Goal: Check status: Check status

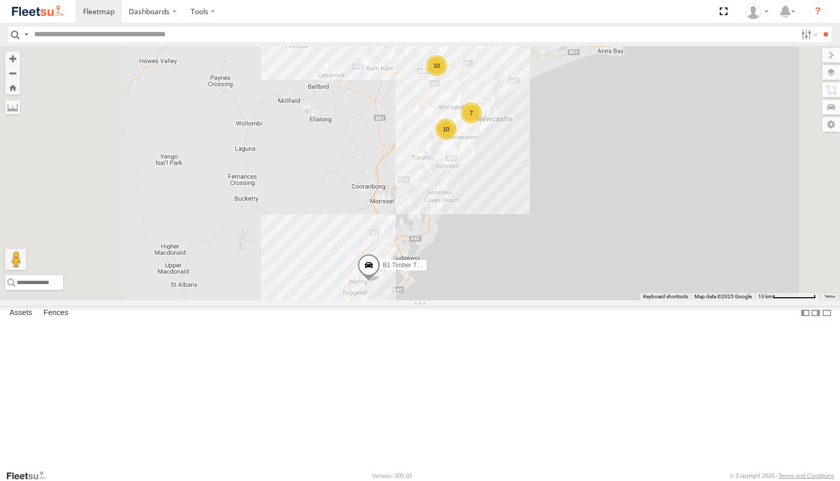
click at [380, 282] on span at bounding box center [368, 268] width 23 height 28
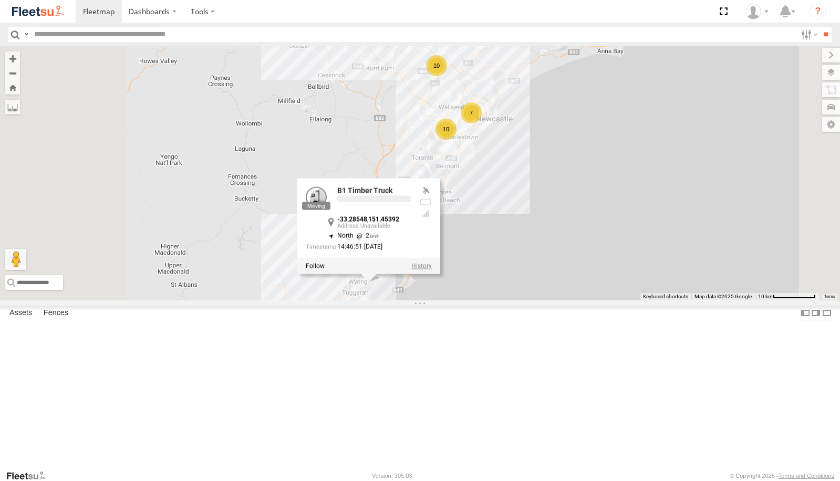
click at [432, 270] on label at bounding box center [421, 266] width 20 height 7
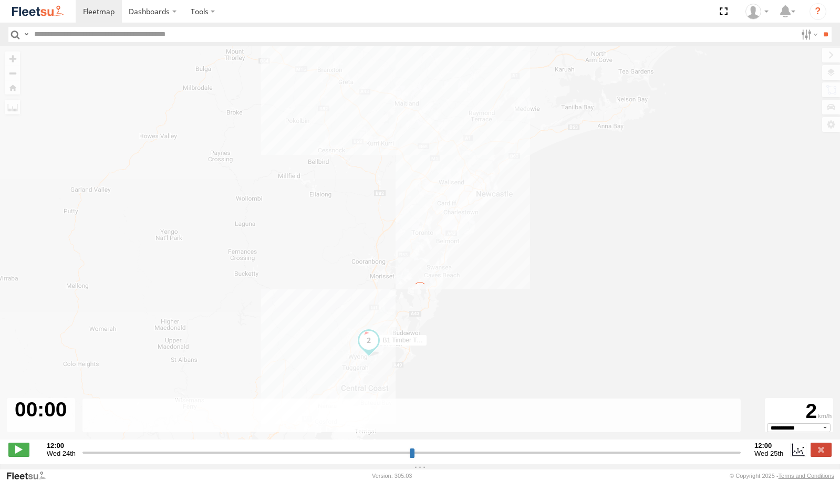
type input "**********"
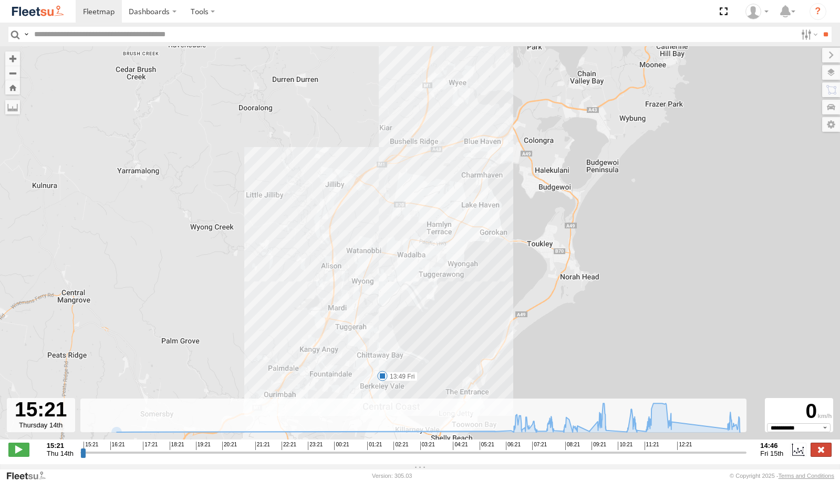
click at [825, 457] on label at bounding box center [821, 450] width 21 height 14
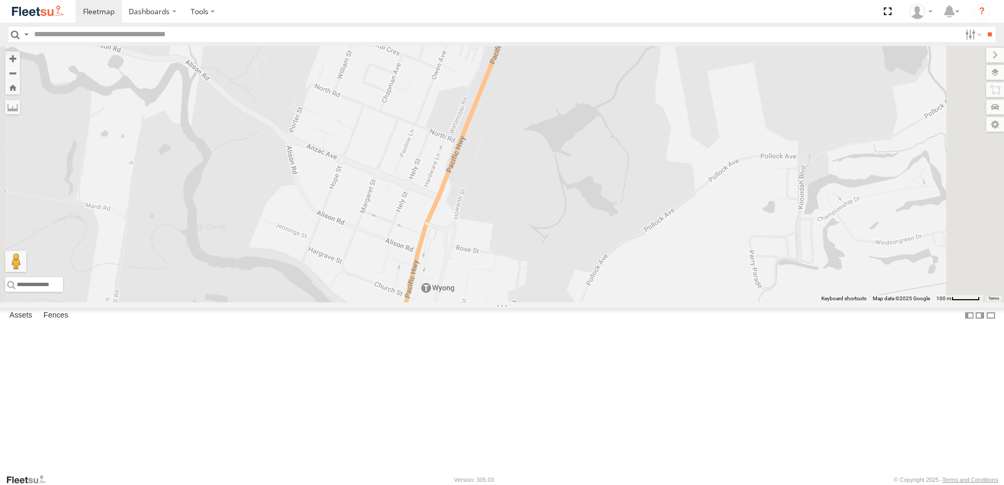
drag, startPoint x: 547, startPoint y: 413, endPoint x: 541, endPoint y: 391, distance: 23.1
click at [546, 303] on div "B1 Timber Truck" at bounding box center [502, 174] width 1004 height 256
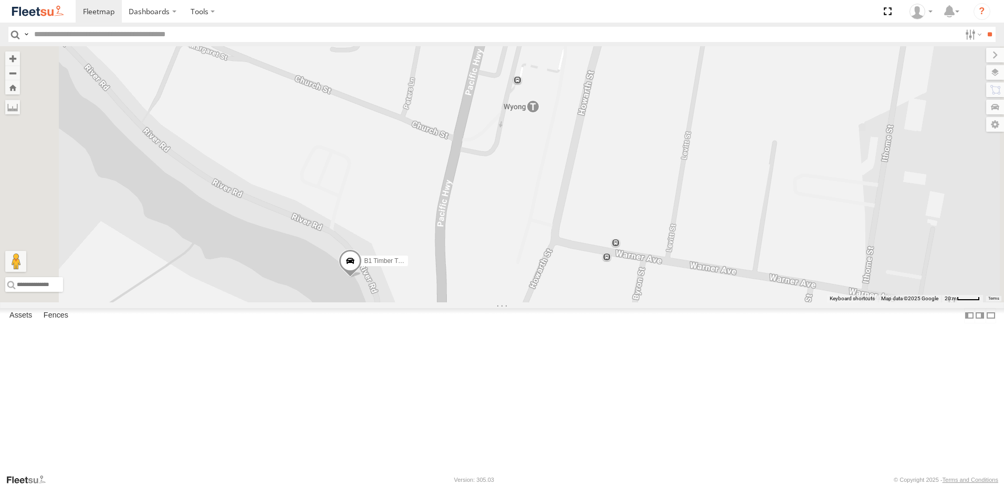
click at [362, 278] on span at bounding box center [350, 264] width 23 height 28
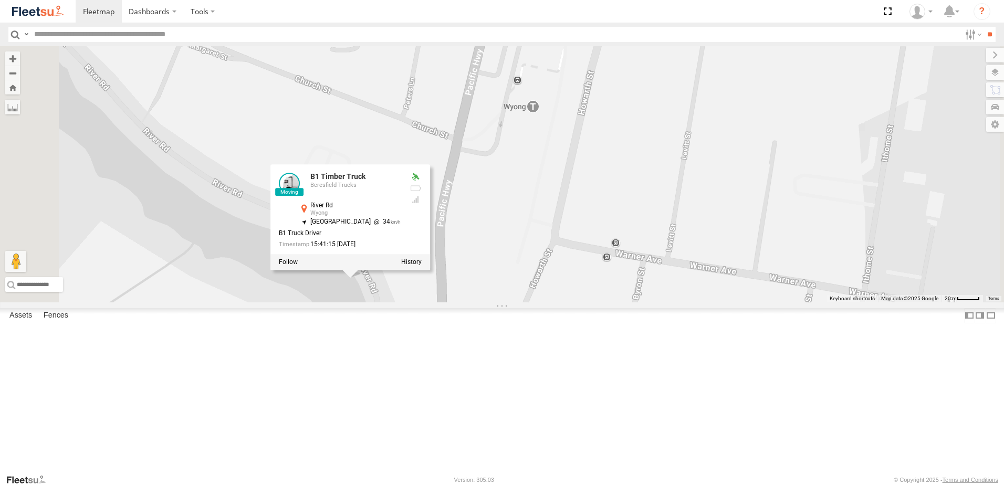
click at [615, 292] on div "B1 Timber Truck B1 Timber Truck Beresfield [GEOGRAPHIC_DATA] -33.28702 , 151.42…" at bounding box center [502, 174] width 1004 height 256
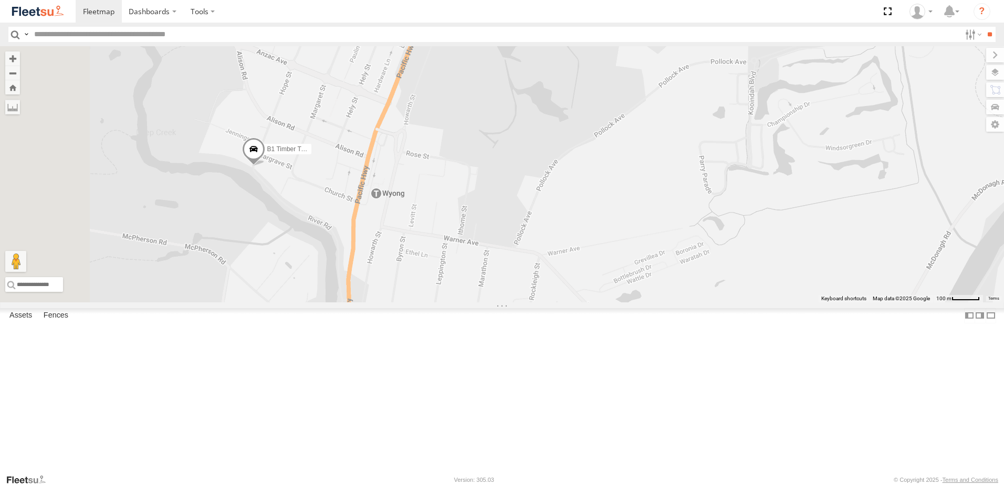
drag, startPoint x: 335, startPoint y: 258, endPoint x: 402, endPoint y: 266, distance: 67.7
click at [402, 266] on div "B1 Timber Truck" at bounding box center [502, 174] width 1004 height 256
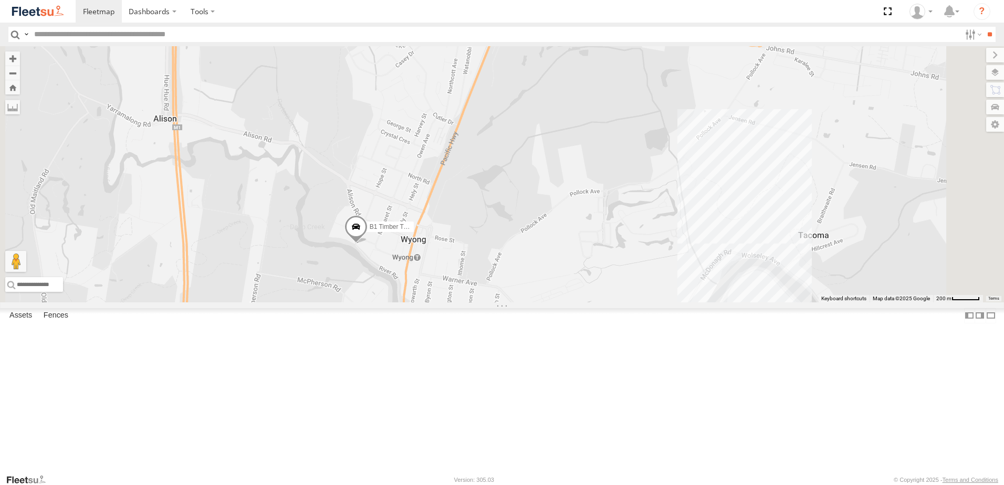
drag, startPoint x: 577, startPoint y: 164, endPoint x: 553, endPoint y: 276, distance: 114.9
click at [553, 276] on div "B1 Timber Truck" at bounding box center [502, 174] width 1004 height 256
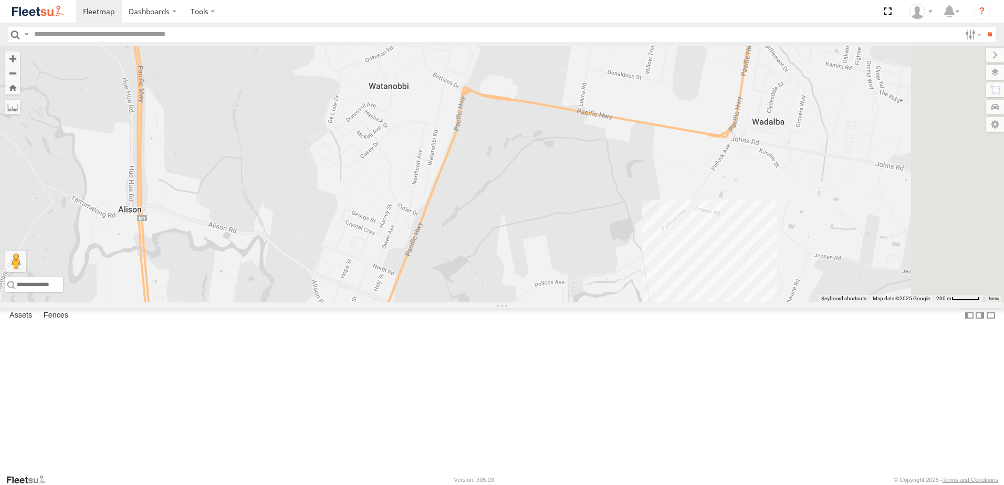
drag, startPoint x: 568, startPoint y: 174, endPoint x: 532, endPoint y: 266, distance: 98.3
click at [532, 266] on div "B1 Timber Truck" at bounding box center [502, 174] width 1004 height 256
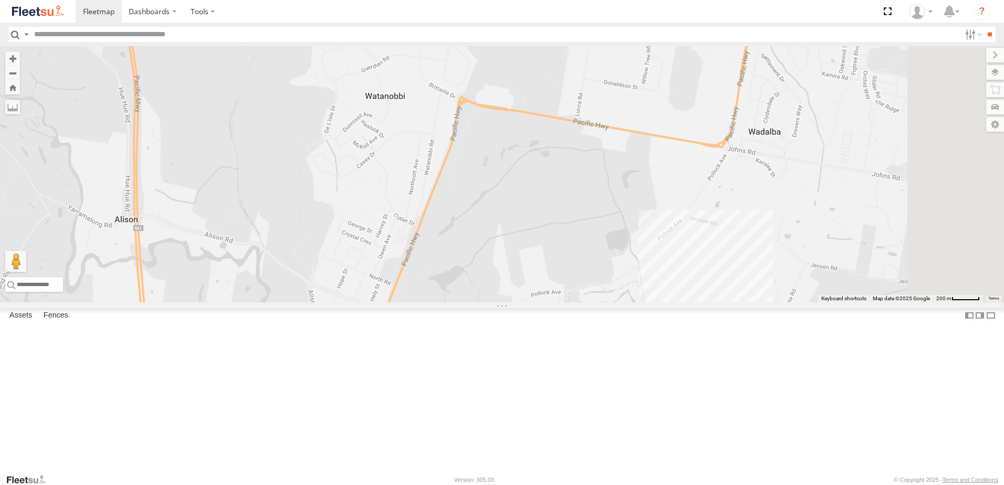
drag, startPoint x: 532, startPoint y: 266, endPoint x: 528, endPoint y: 278, distance: 12.6
click at [528, 278] on div "B1 Timber Truck" at bounding box center [502, 174] width 1004 height 256
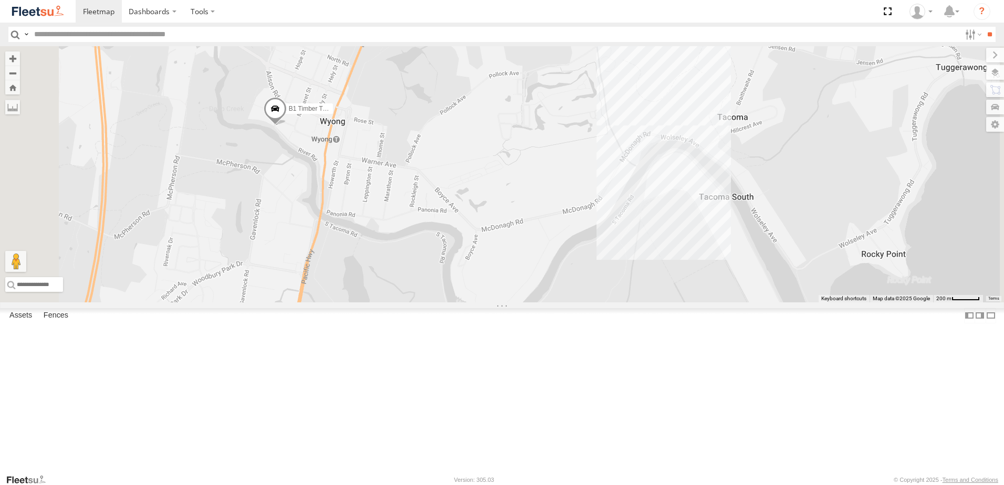
drag, startPoint x: 587, startPoint y: 249, endPoint x: 653, endPoint y: 287, distance: 75.6
click at [653, 287] on div "B1 Timber Truck" at bounding box center [502, 174] width 1004 height 256
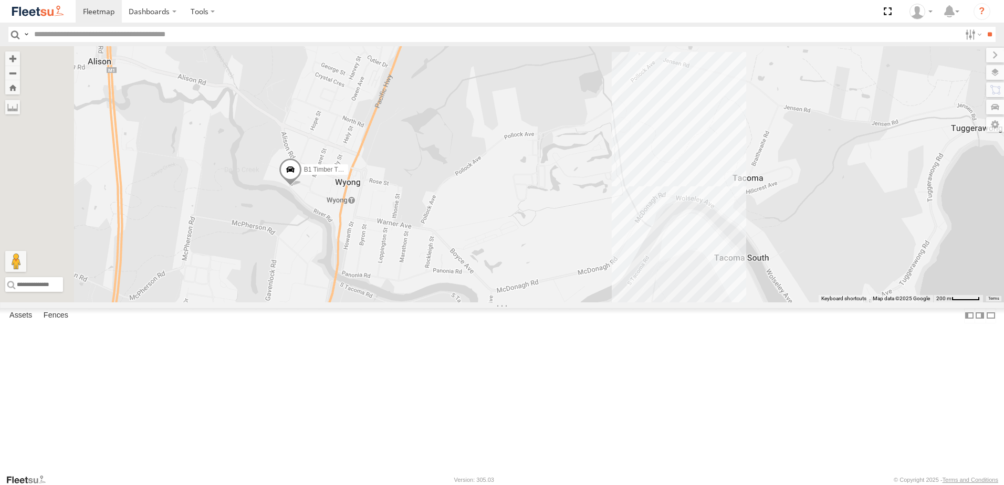
drag, startPoint x: 526, startPoint y: 172, endPoint x: 555, endPoint y: 247, distance: 81.2
click at [555, 247] on div "B1 Timber Truck" at bounding box center [502, 174] width 1004 height 256
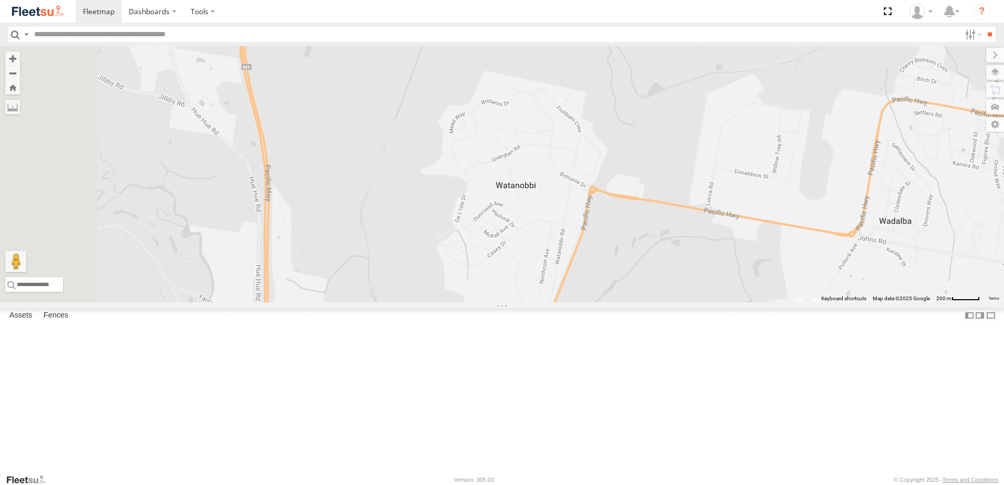
drag, startPoint x: 523, startPoint y: 196, endPoint x: 662, endPoint y: 407, distance: 252.1
click at [662, 303] on div "B1 Timber Truck" at bounding box center [502, 174] width 1004 height 256
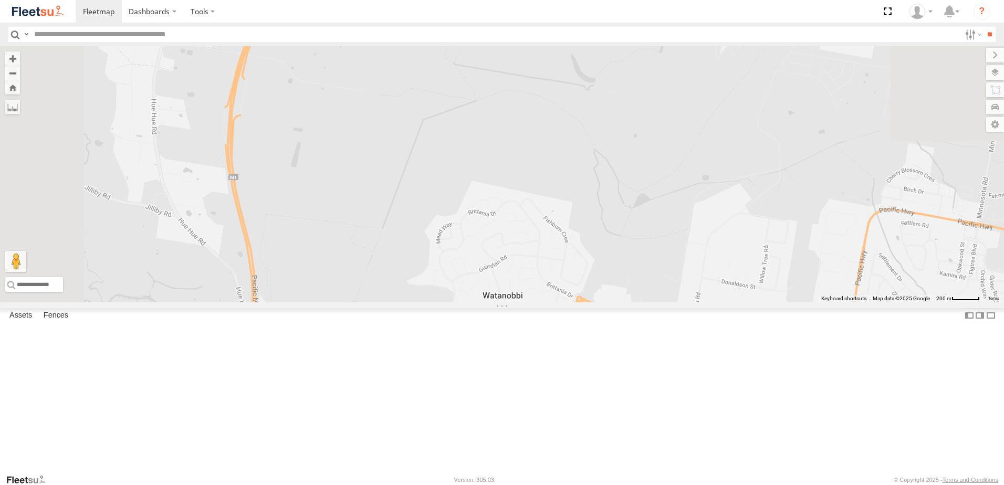
drag, startPoint x: 628, startPoint y: 196, endPoint x: 599, endPoint y: 318, distance: 124.9
click at [599, 303] on div "B1 Timber Truck" at bounding box center [502, 174] width 1004 height 256
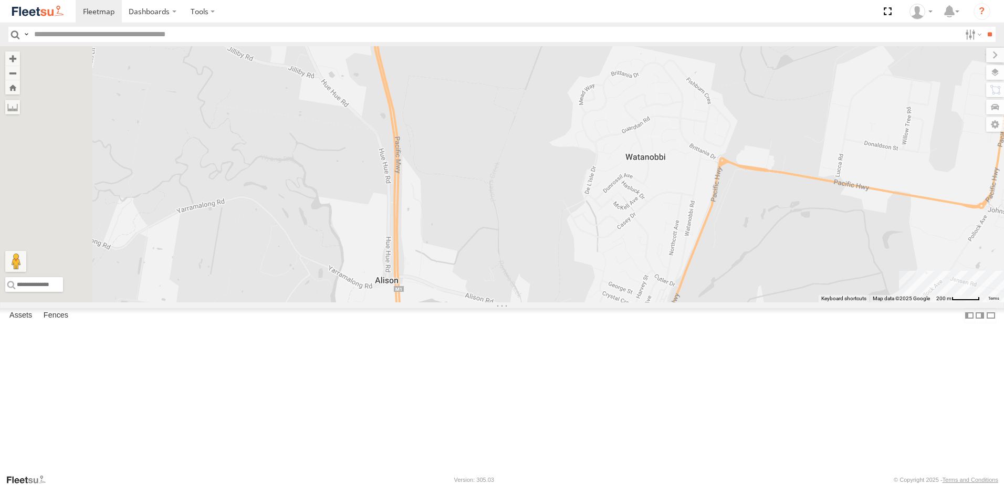
drag, startPoint x: 565, startPoint y: 211, endPoint x: 726, endPoint y: -23, distance: 283.3
click at [726, 0] on html "Dashboards" at bounding box center [502, 242] width 1004 height 485
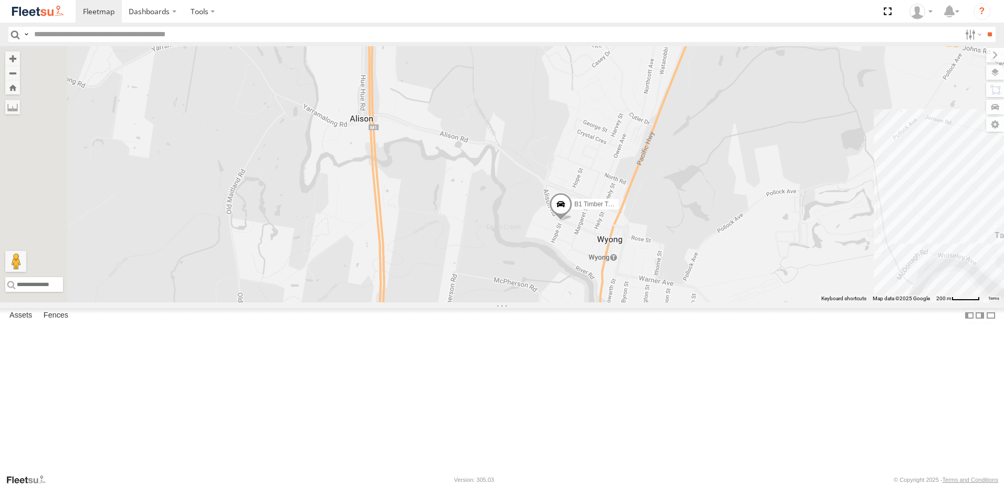
drag, startPoint x: 567, startPoint y: 285, endPoint x: 578, endPoint y: 163, distance: 122.3
click at [578, 163] on div "B1 Timber Truck" at bounding box center [502, 174] width 1004 height 256
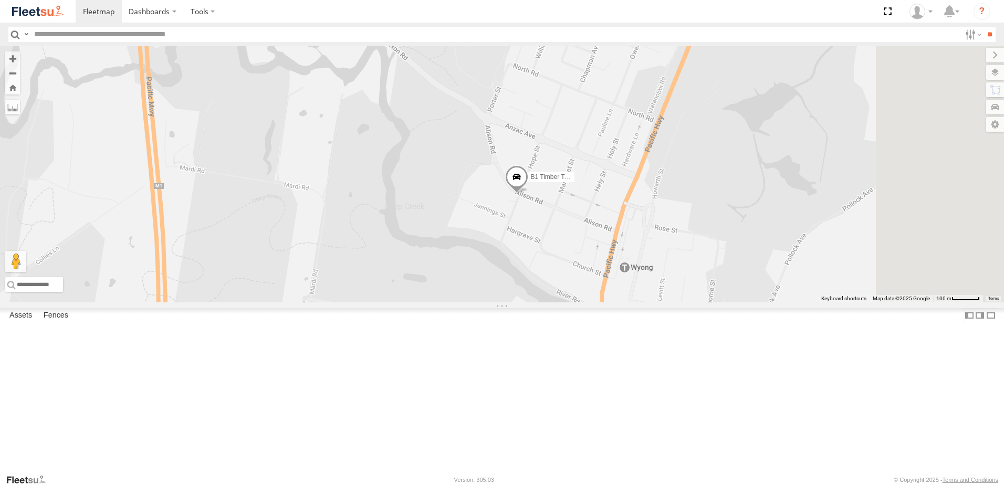
drag, startPoint x: 697, startPoint y: 250, endPoint x: 501, endPoint y: 138, distance: 226.1
click at [501, 138] on div "B1 Timber Truck" at bounding box center [502, 174] width 1004 height 256
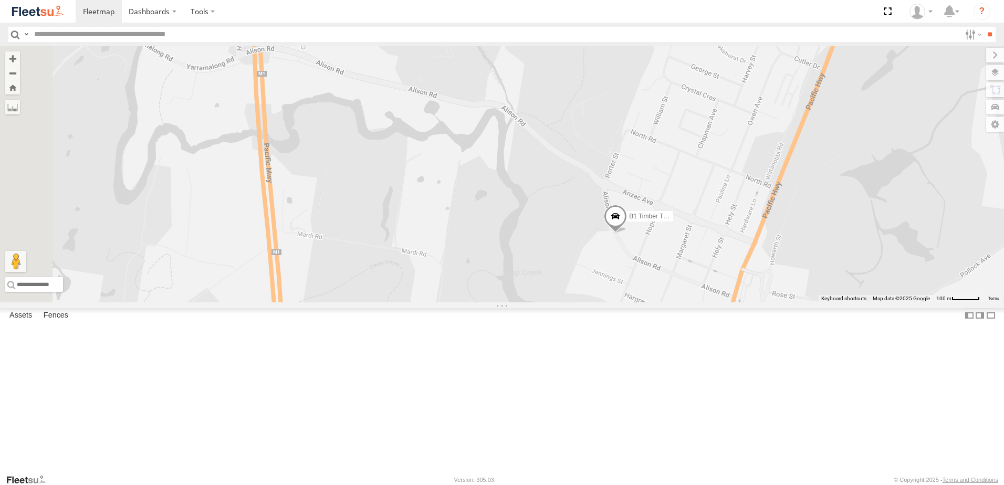
drag, startPoint x: 719, startPoint y: 278, endPoint x: 732, endPoint y: 283, distance: 13.7
click at [732, 283] on div "B1 Timber Truck" at bounding box center [502, 174] width 1004 height 256
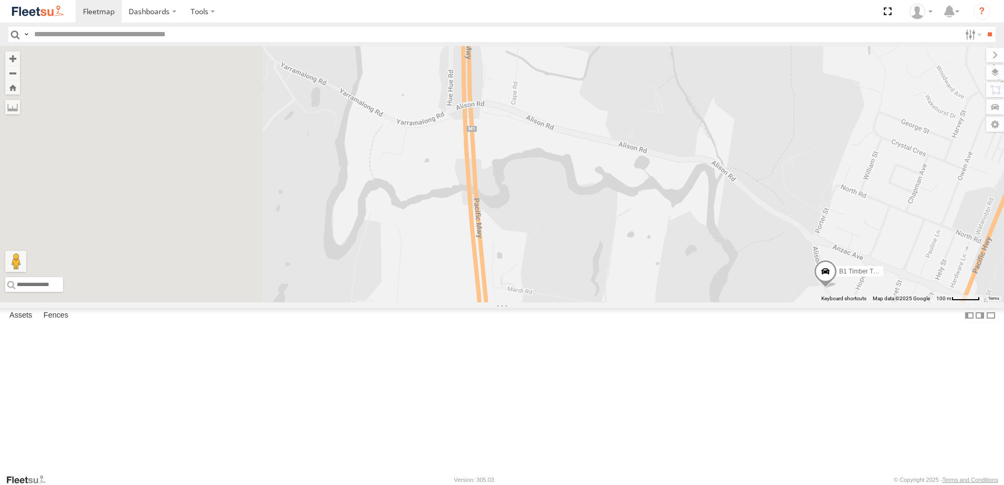
drag, startPoint x: 694, startPoint y: 242, endPoint x: 719, endPoint y: 246, distance: 25.5
click at [719, 246] on div "B1 Timber Truck" at bounding box center [502, 174] width 1004 height 256
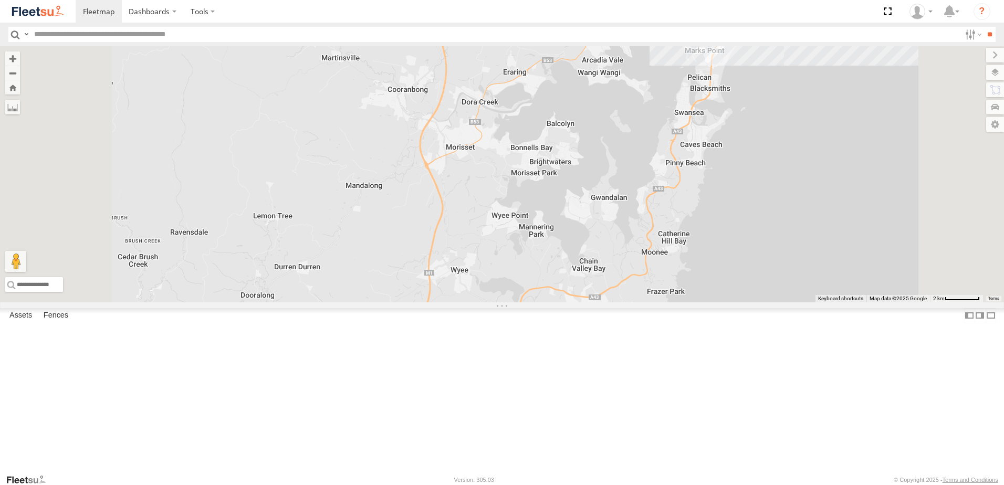
drag, startPoint x: 584, startPoint y: 290, endPoint x: 581, endPoint y: 178, distance: 111.9
click at [581, 178] on div "B1 Timber Truck 10" at bounding box center [502, 174] width 1004 height 256
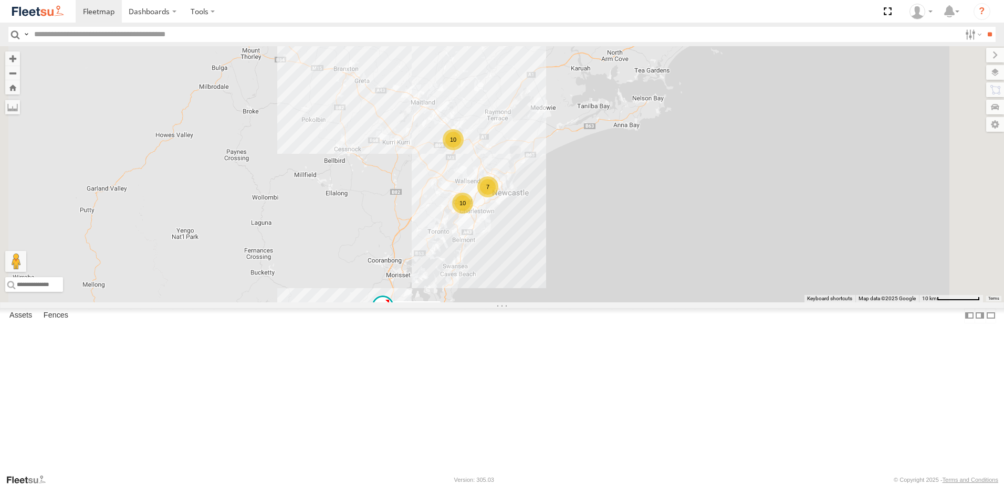
drag, startPoint x: 582, startPoint y: 242, endPoint x: 581, endPoint y: 253, distance: 10.6
click at [581, 253] on div "B1 Timber Truck 10 7 10" at bounding box center [502, 174] width 1004 height 256
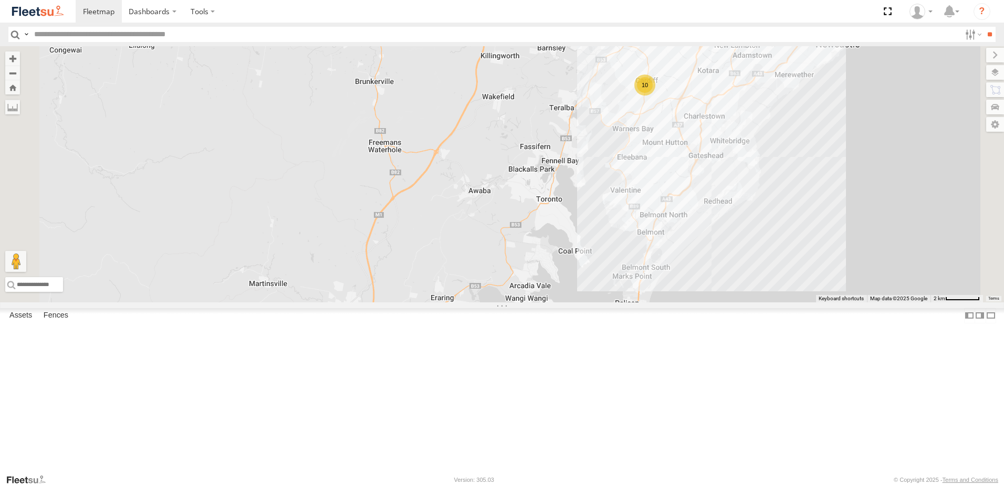
drag, startPoint x: 606, startPoint y: 212, endPoint x: 580, endPoint y: 279, distance: 72.7
click at [580, 279] on div "B1 Timber Truck 7 10" at bounding box center [502, 174] width 1004 height 256
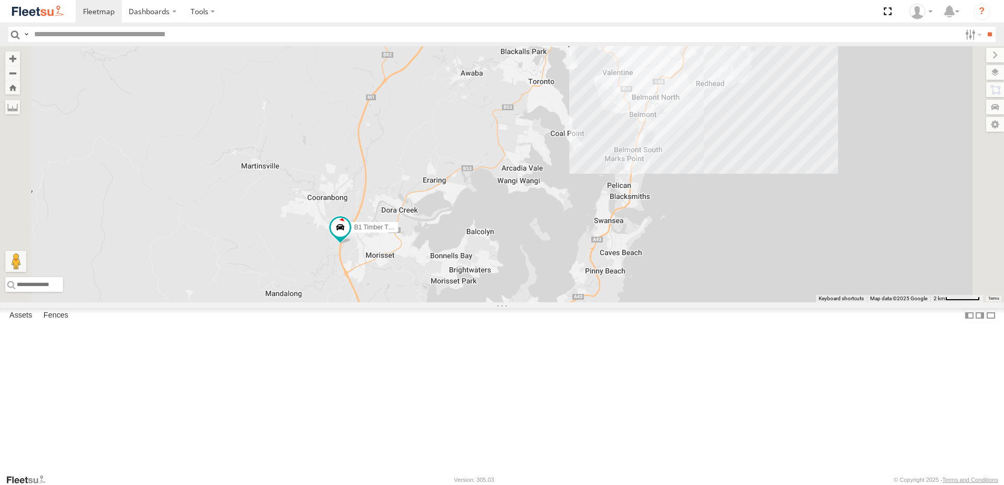
drag, startPoint x: 548, startPoint y: 359, endPoint x: 552, endPoint y: 212, distance: 147.1
click at [554, 200] on div "B1 Timber Truck 7 10" at bounding box center [502, 174] width 1004 height 256
